Goal: Information Seeking & Learning: Check status

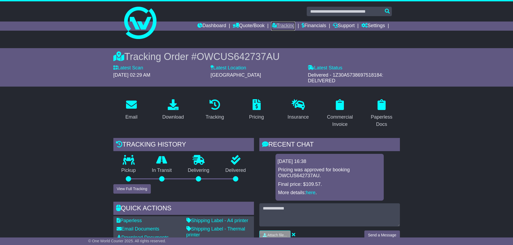
click at [277, 26] on link "Tracking" at bounding box center [283, 26] width 24 height 9
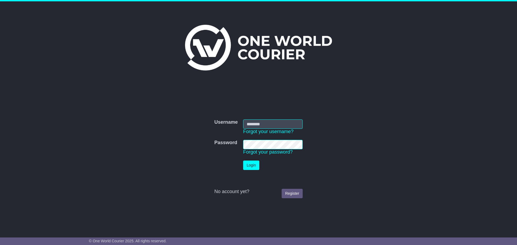
type input "**********"
click at [254, 171] on td "Login" at bounding box center [272, 165] width 65 height 15
click at [255, 168] on button "Login" at bounding box center [251, 165] width 16 height 9
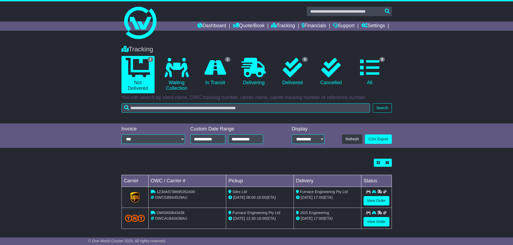
scroll to position [3, 0]
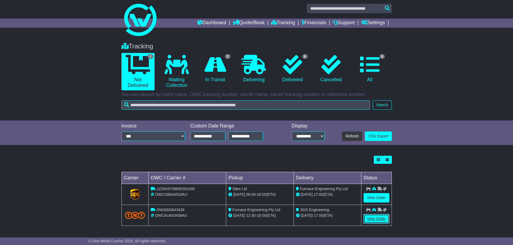
click at [375, 217] on link "View Order" at bounding box center [376, 218] width 26 height 9
